Goal: Transaction & Acquisition: Subscribe to service/newsletter

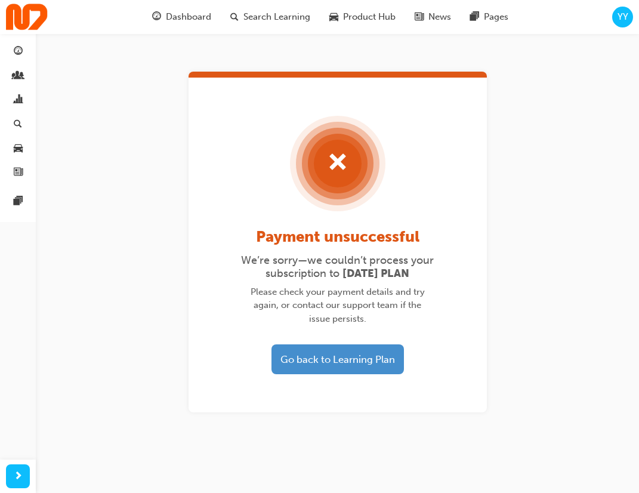
click at [355, 361] on button "Go back to Learning Plan" at bounding box center [338, 359] width 133 height 30
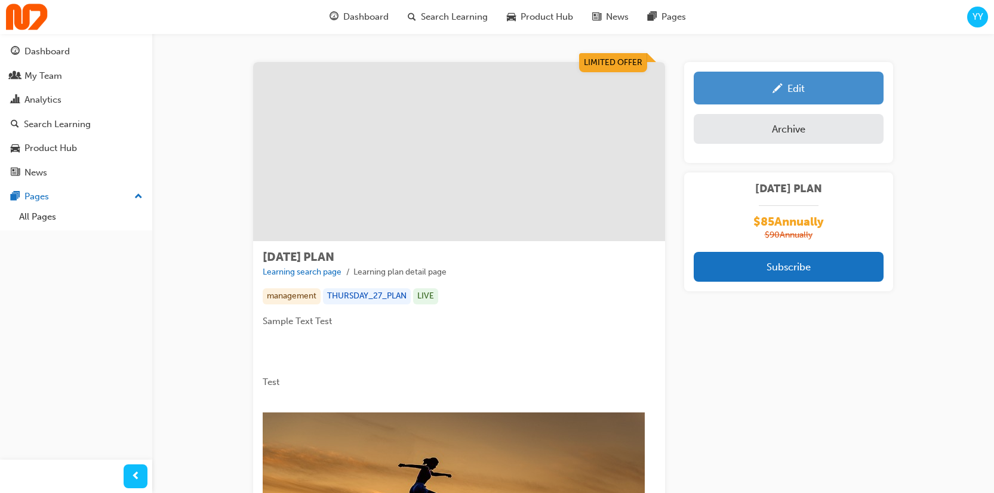
click at [639, 96] on link "Edit" at bounding box center [789, 88] width 190 height 33
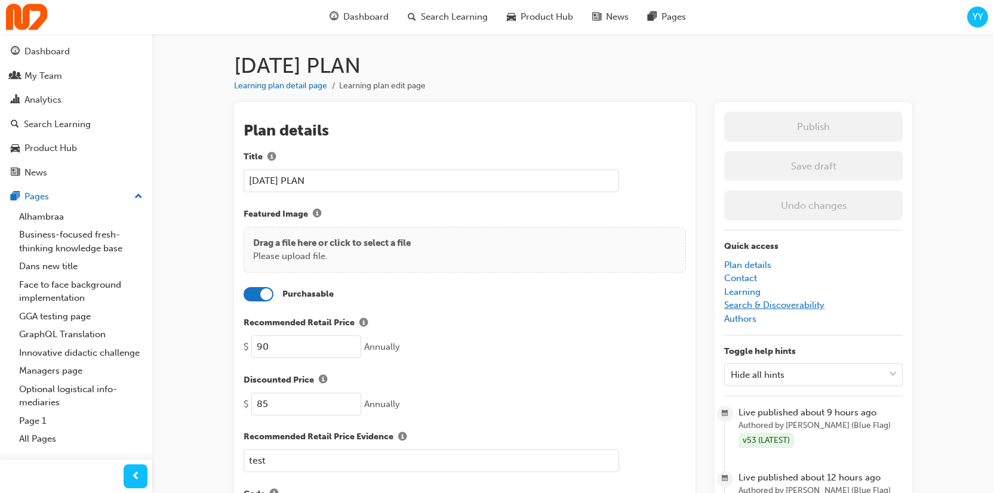
click at [639, 303] on link "Search & Discoverability" at bounding box center [774, 305] width 100 height 11
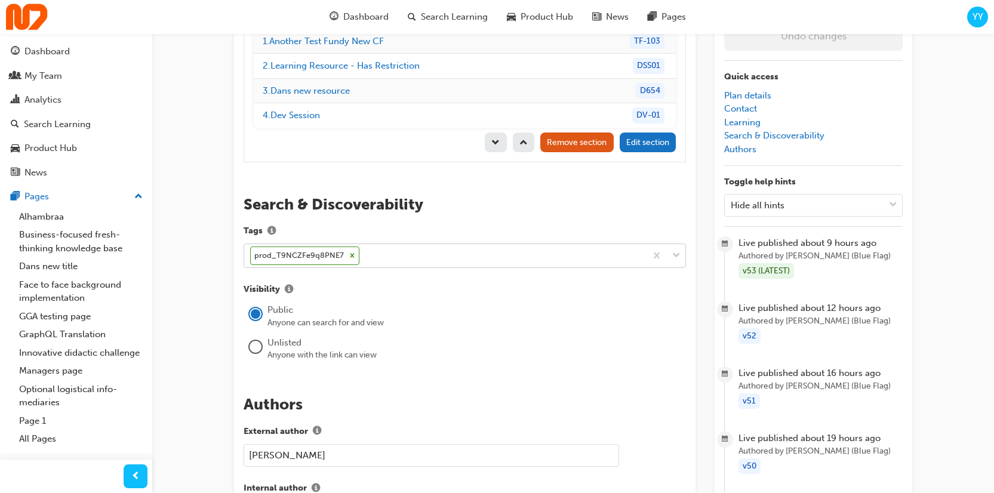
scroll to position [1919, 0]
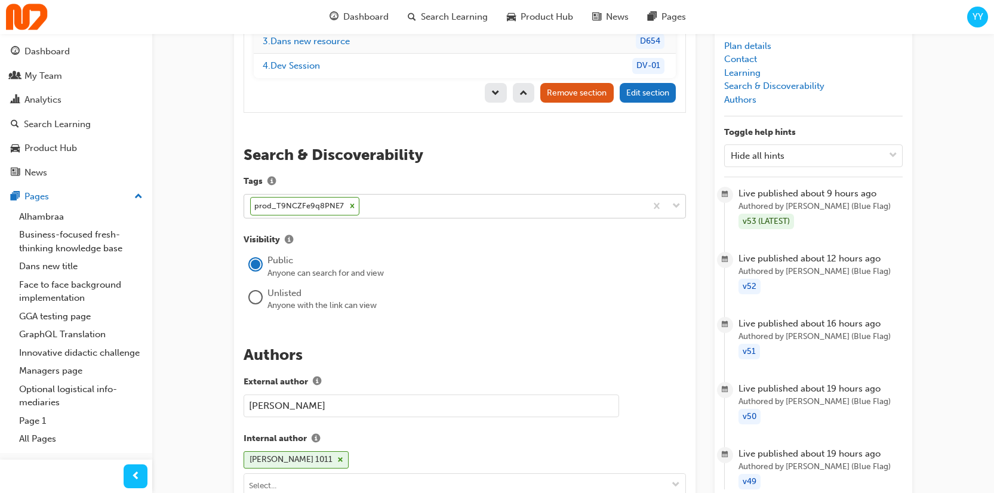
click at [445, 195] on div "prod_T9NCZFe9q8PNE7" at bounding box center [445, 206] width 402 height 23
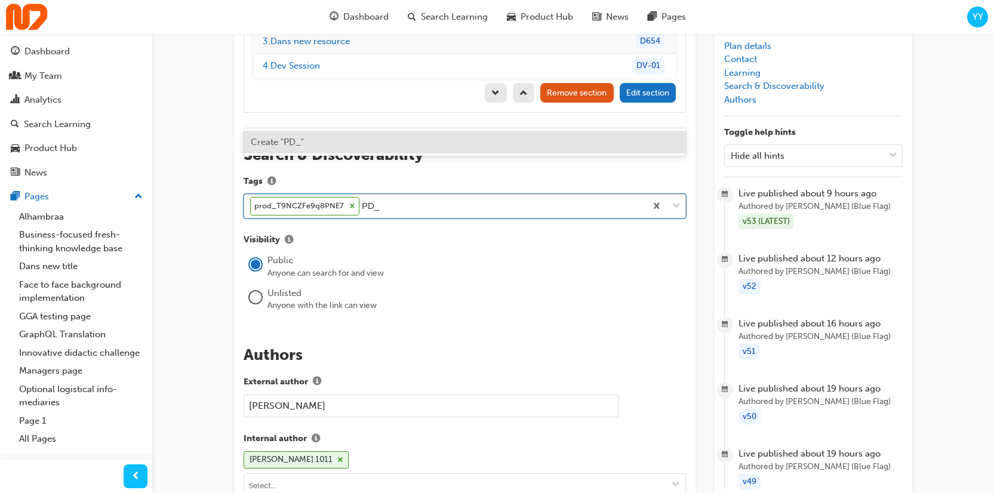
paste input "prod_T9NCZFe9q8PNE7"
type input "PD_prod_T9NCZFe9q8PNE7"
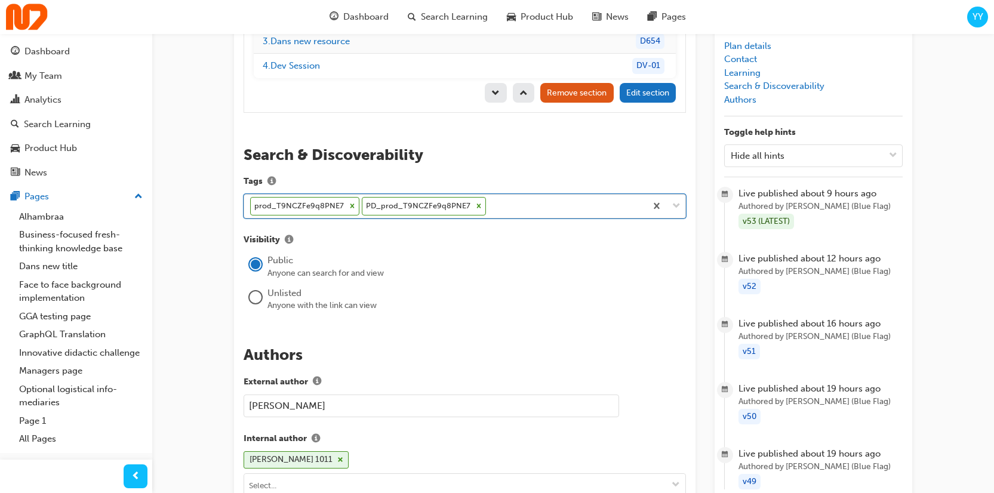
click at [348, 202] on icon at bounding box center [352, 206] width 8 height 8
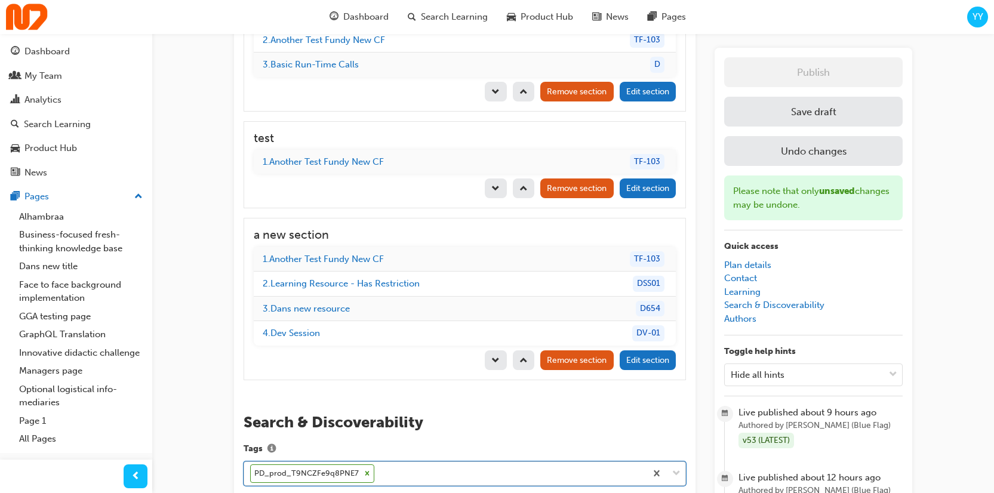
scroll to position [1637, 0]
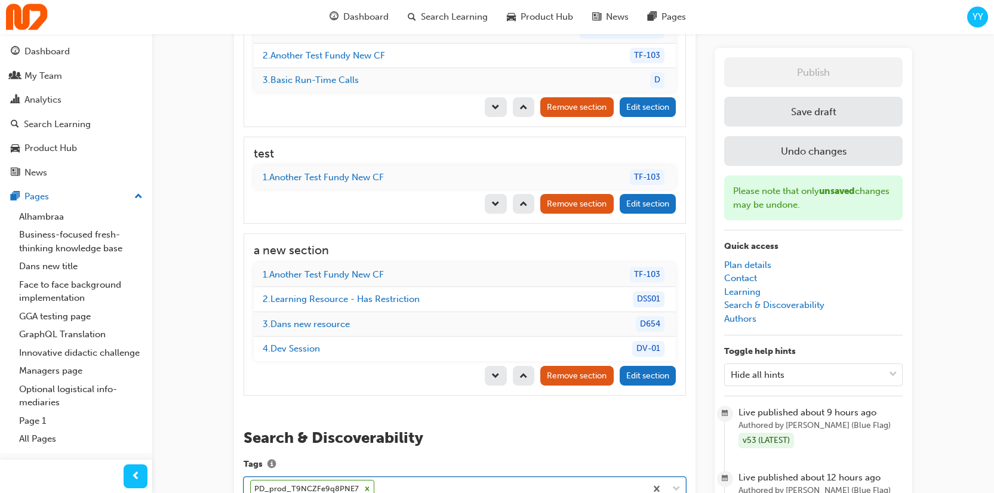
click at [639, 97] on button "Save draft" at bounding box center [813, 112] width 178 height 30
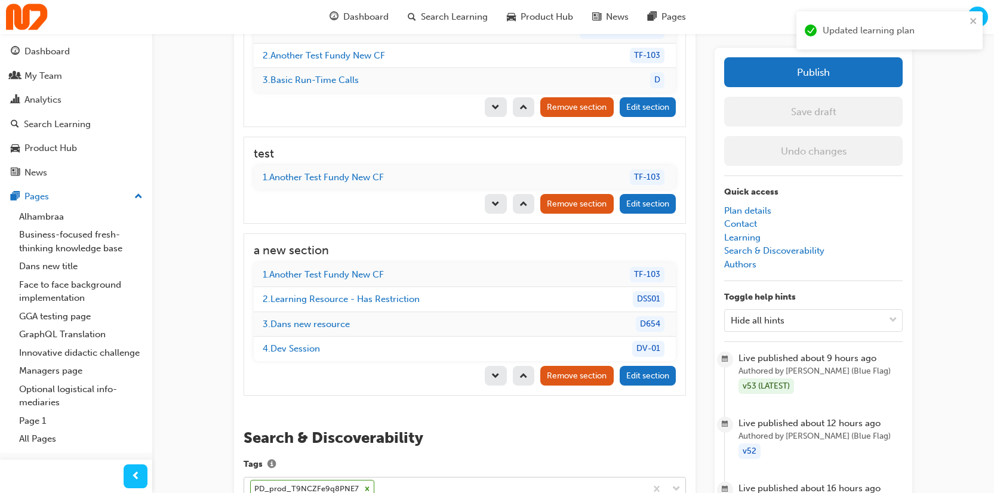
click at [639, 76] on button "Publish" at bounding box center [813, 72] width 178 height 30
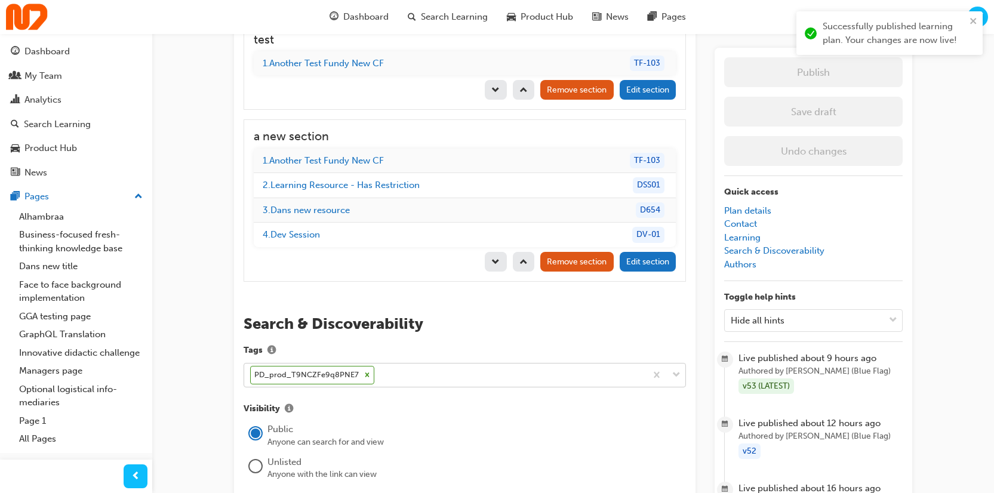
scroll to position [1752, 0]
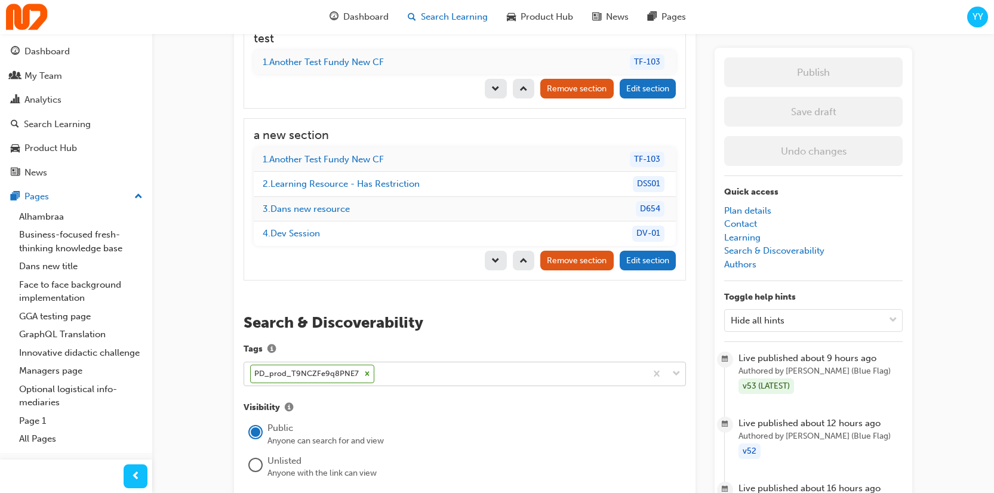
click at [450, 23] on span "Search Learning" at bounding box center [454, 17] width 67 height 14
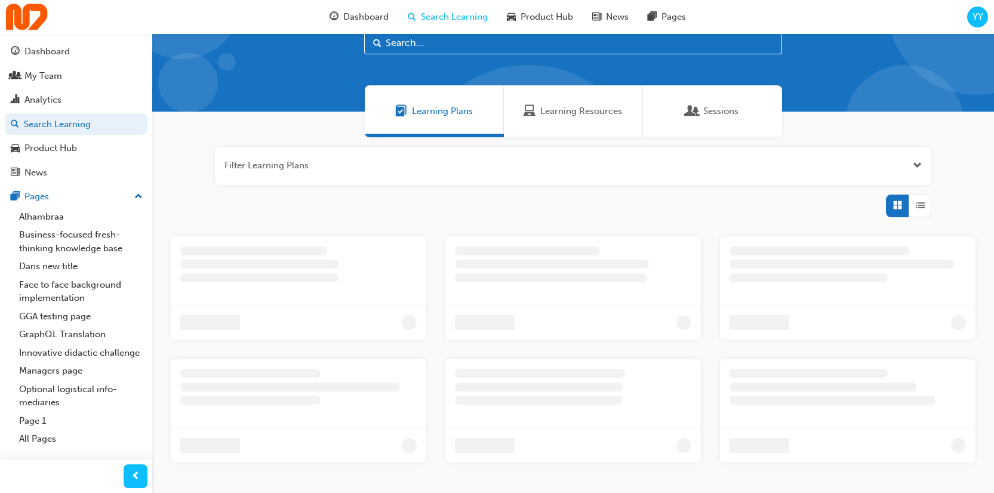
scroll to position [106, 0]
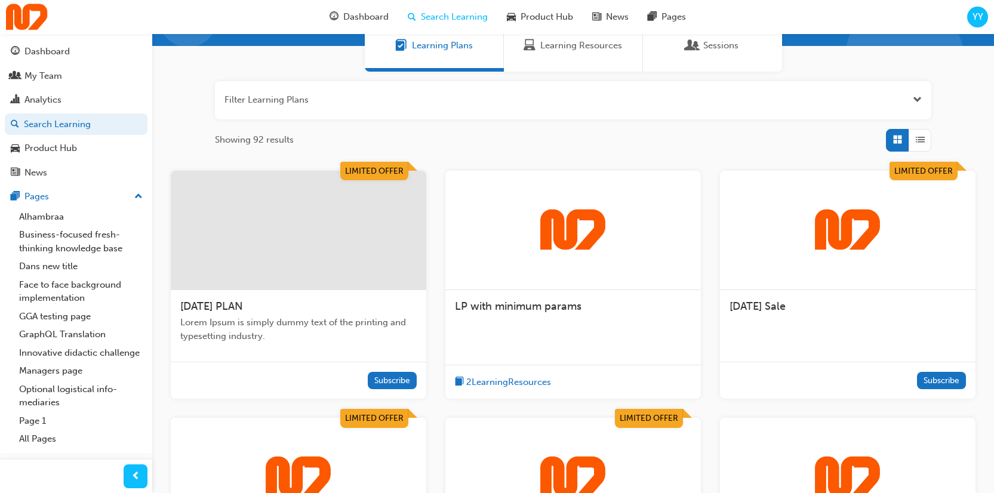
click at [639, 273] on div at bounding box center [847, 230] width 255 height 119
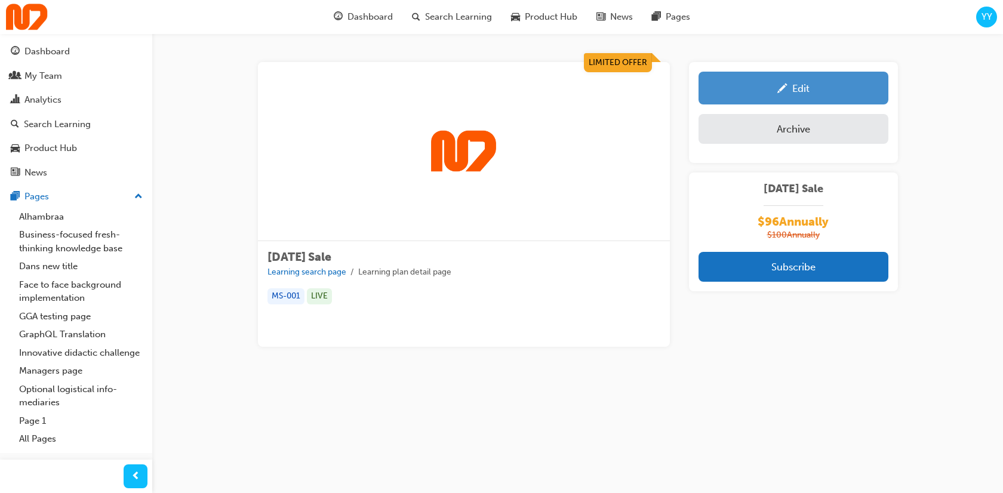
click at [639, 97] on link "Edit" at bounding box center [793, 88] width 190 height 33
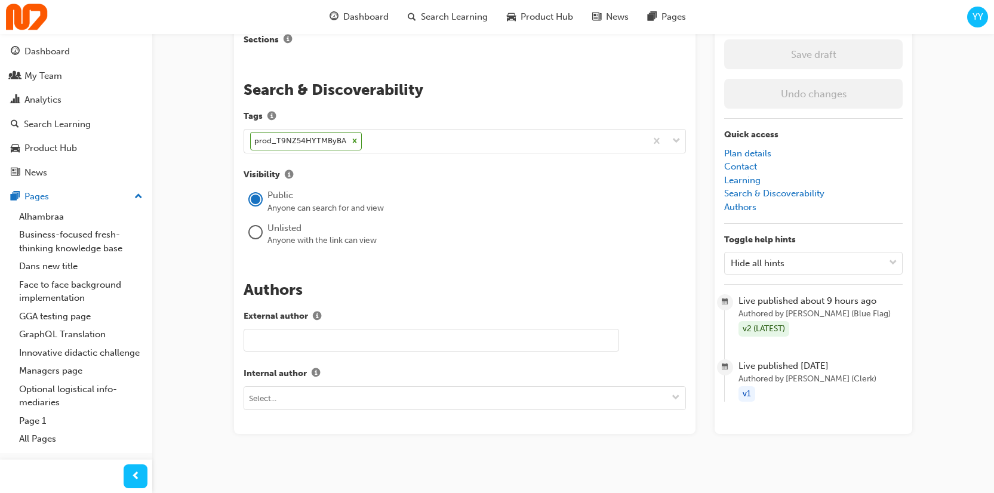
scroll to position [1289, 0]
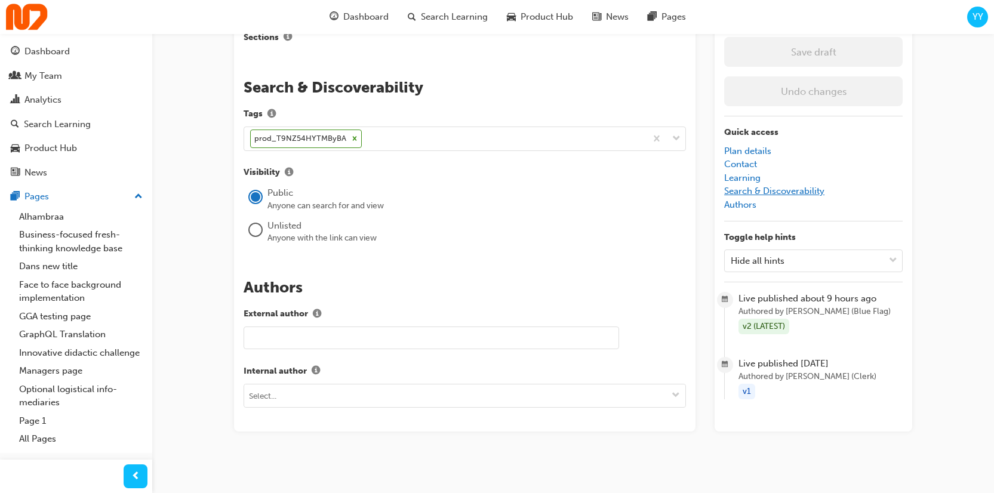
click at [639, 186] on link "Search & Discoverability" at bounding box center [774, 191] width 100 height 11
click at [515, 139] on div "prod_T9NZ54HYTMByBA" at bounding box center [445, 138] width 402 height 23
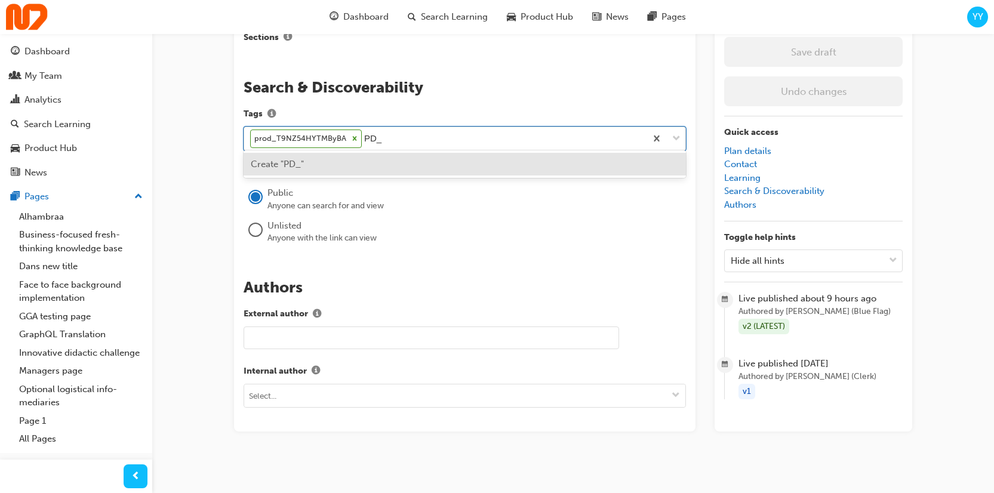
paste input "prod_T9NZ54HYTMByBA"
type input "PD_prod_T9NZ54HYTMByBA"
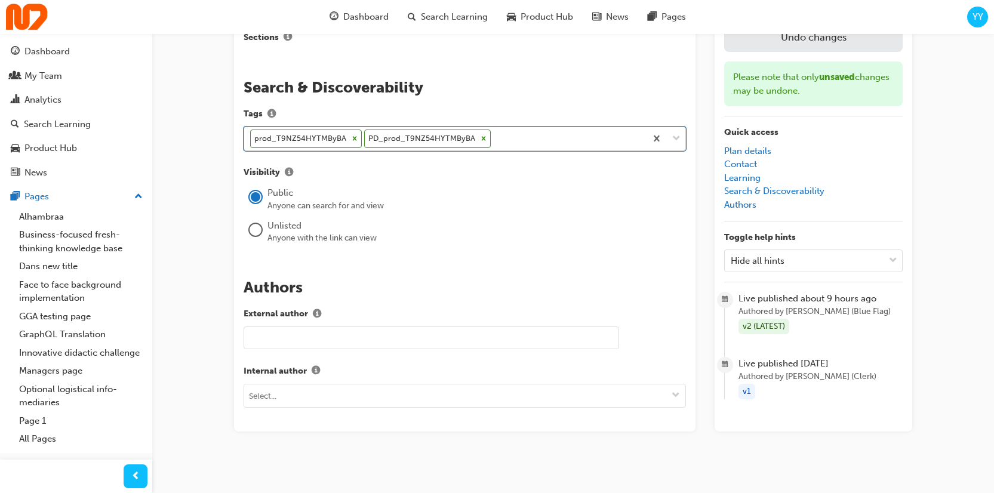
click at [355, 134] on icon at bounding box center [354, 138] width 8 height 8
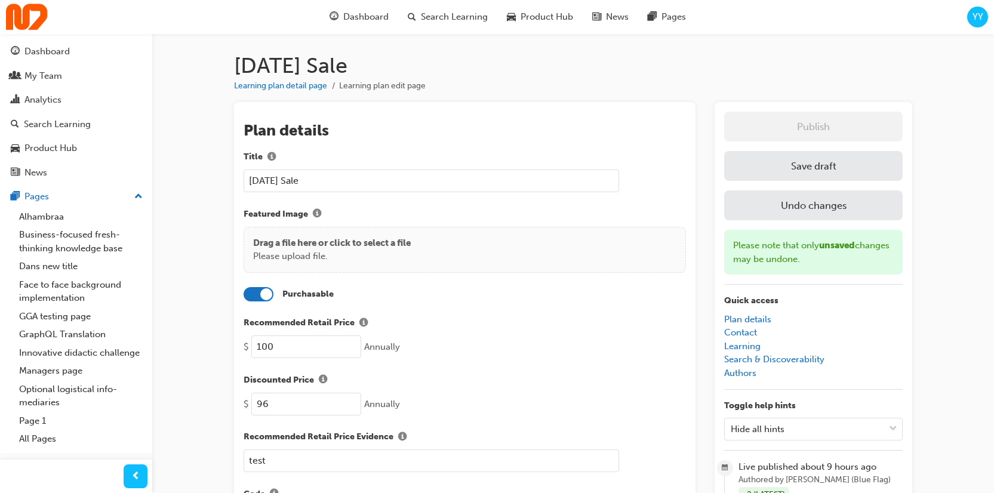
click at [639, 172] on button "Save draft" at bounding box center [813, 166] width 178 height 30
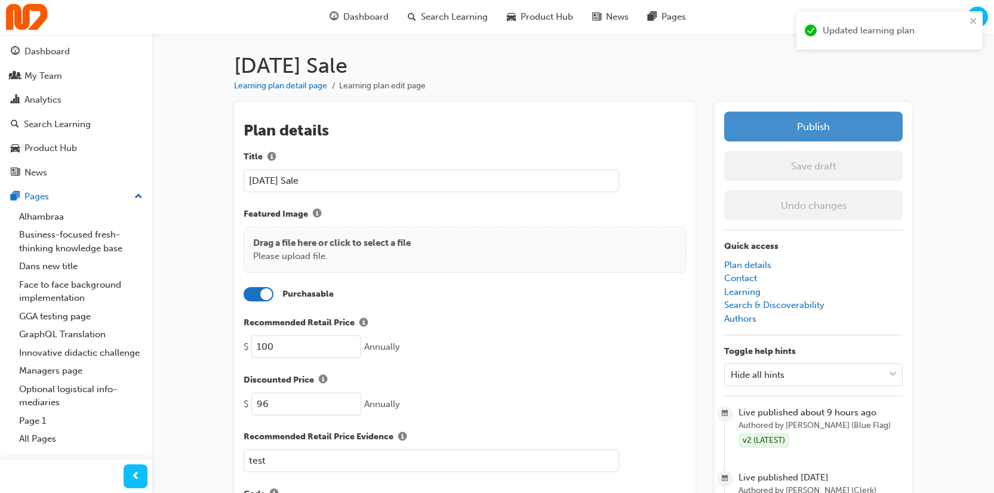
click at [639, 134] on button "Publish" at bounding box center [813, 127] width 178 height 30
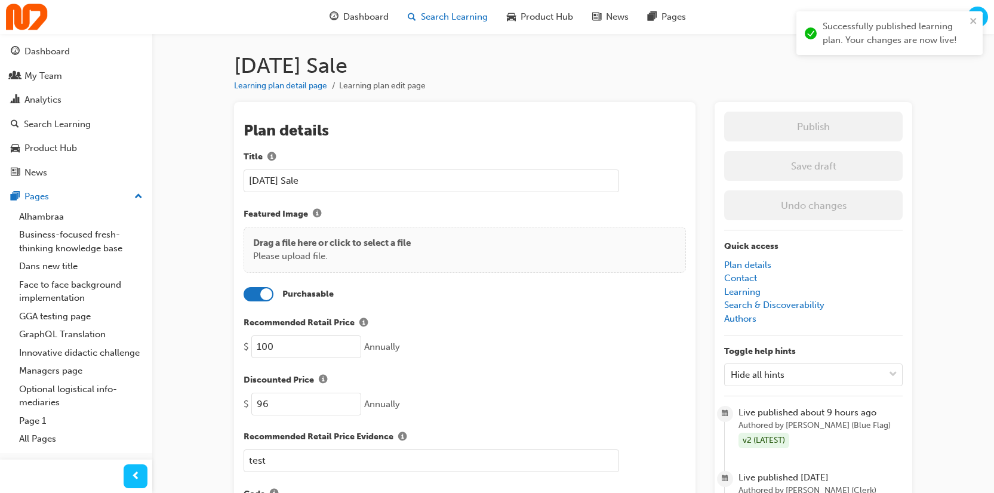
click at [457, 19] on span "Search Learning" at bounding box center [454, 17] width 67 height 14
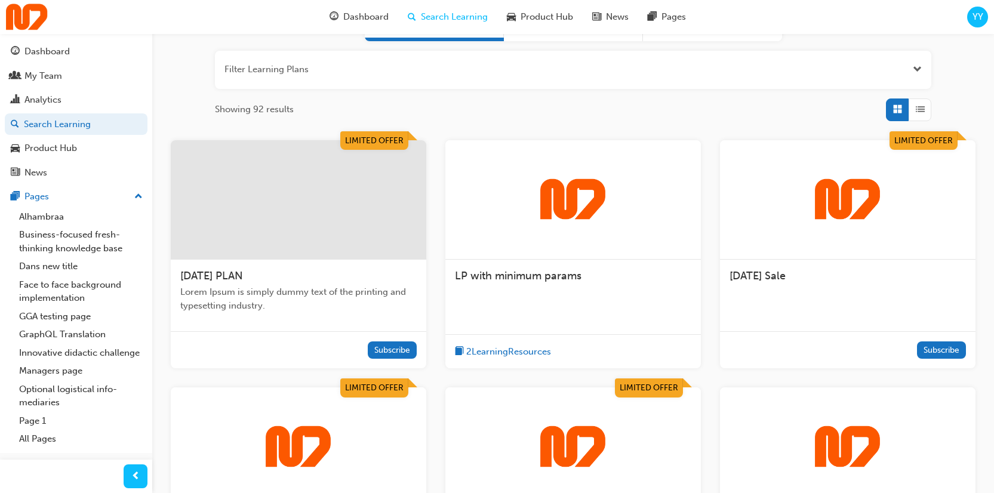
scroll to position [190, 0]
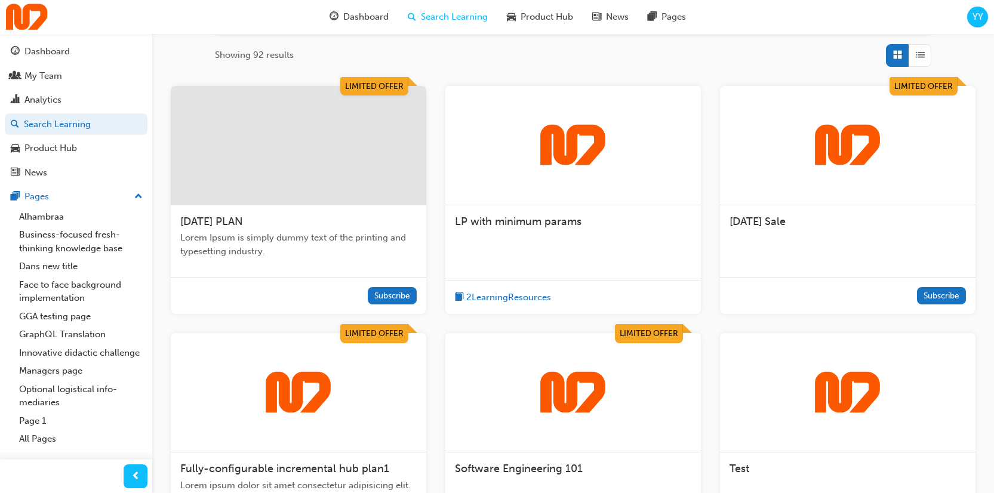
click at [639, 210] on div "[DATE] Sale" at bounding box center [847, 227] width 255 height 45
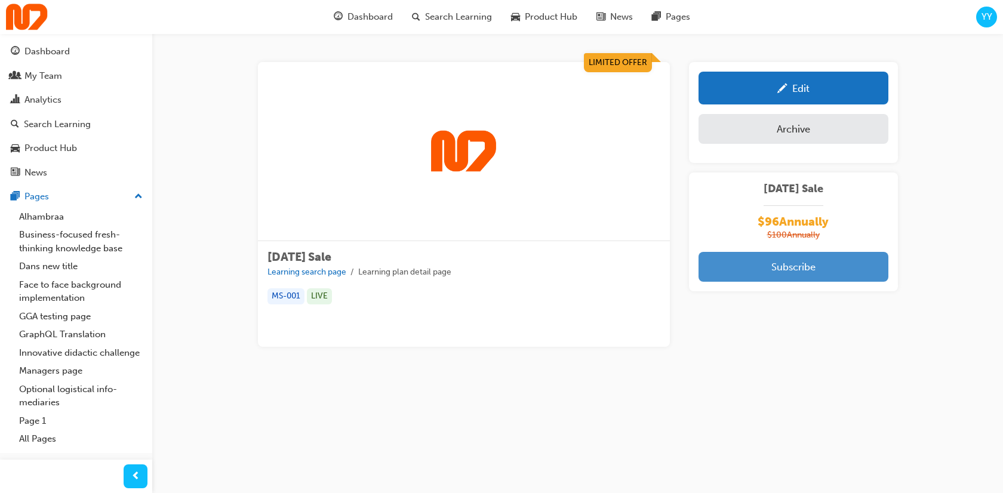
click at [639, 270] on button "Subscribe" at bounding box center [793, 267] width 190 height 30
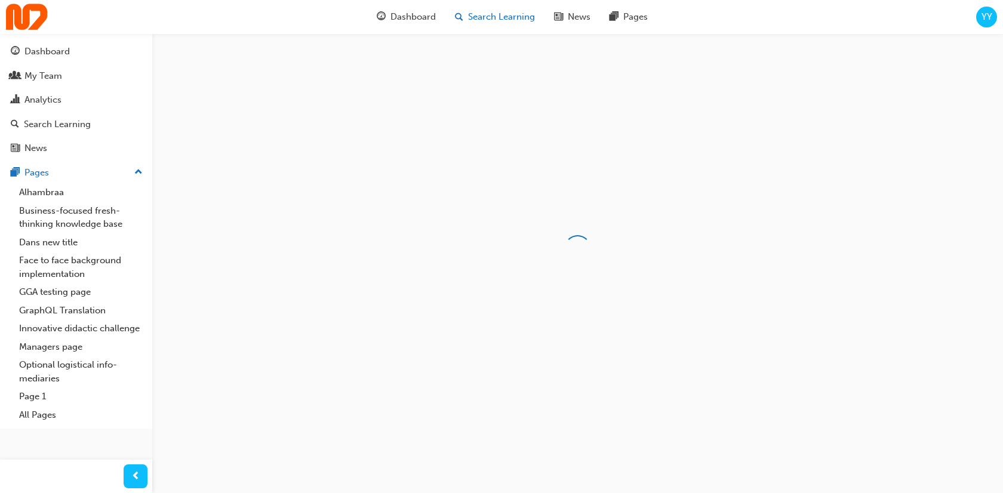
click at [476, 17] on span "Search Learning" at bounding box center [501, 17] width 67 height 14
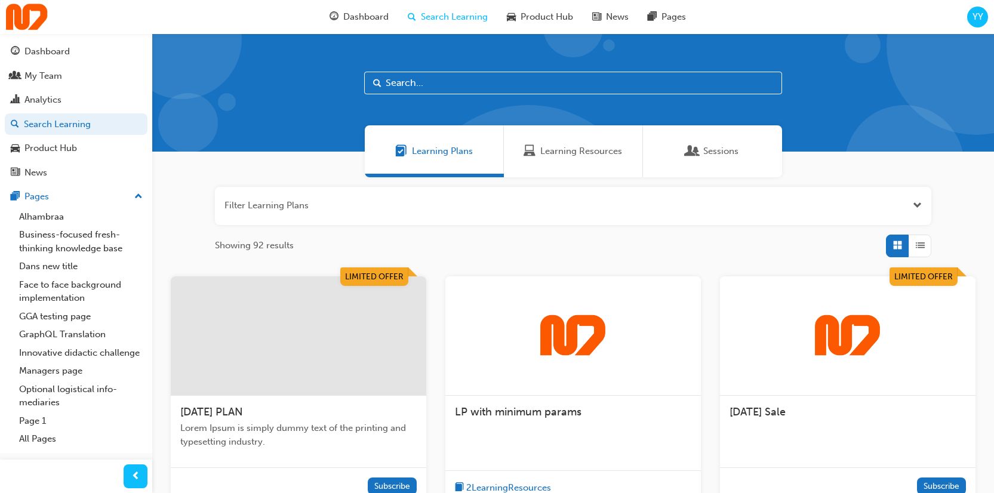
click at [293, 315] on div at bounding box center [298, 335] width 255 height 119
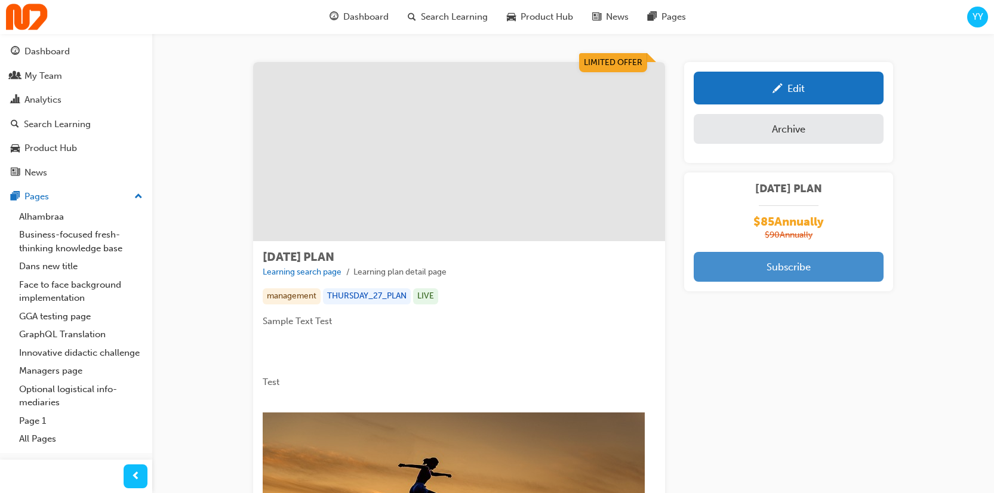
click at [792, 266] on button "Subscribe" at bounding box center [789, 267] width 190 height 30
